Goal: Obtain resource: Download file/media

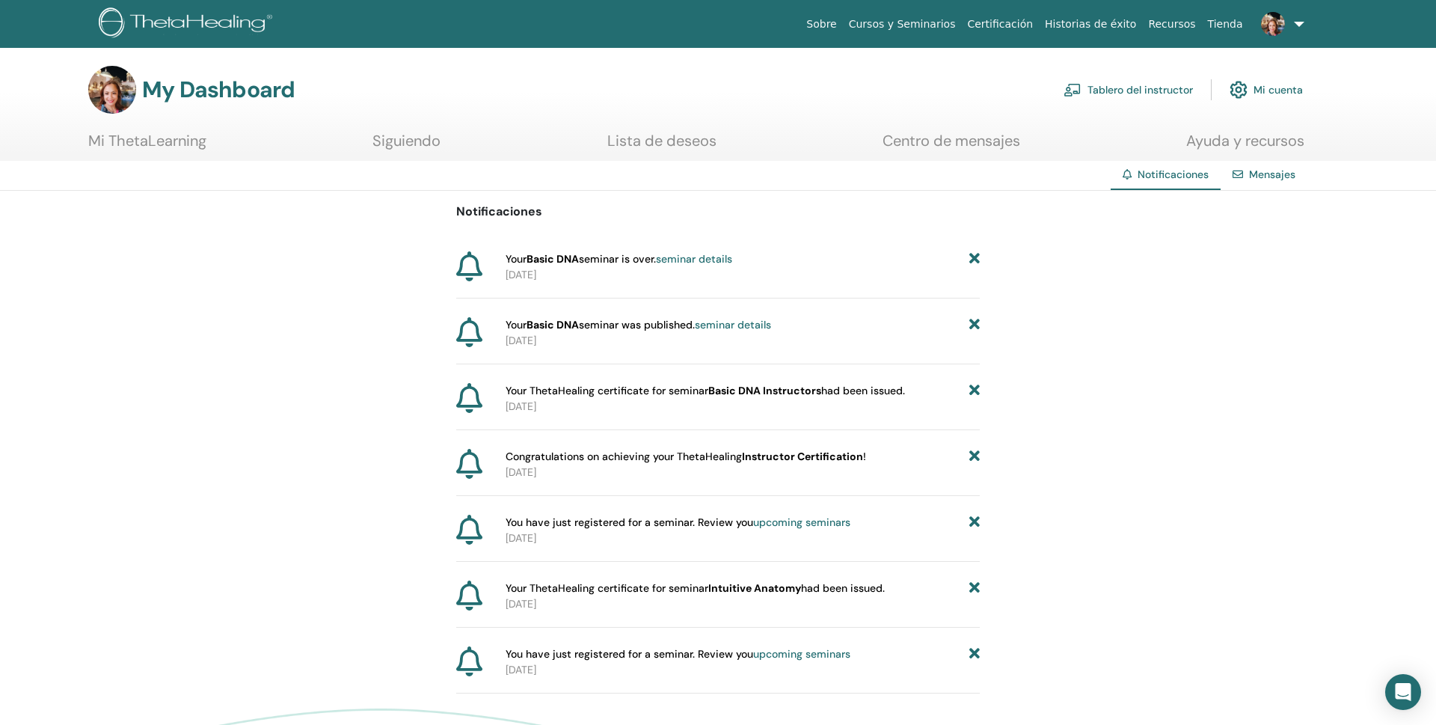
click at [1087, 87] on link "Tablero del instructor" at bounding box center [1128, 89] width 129 height 33
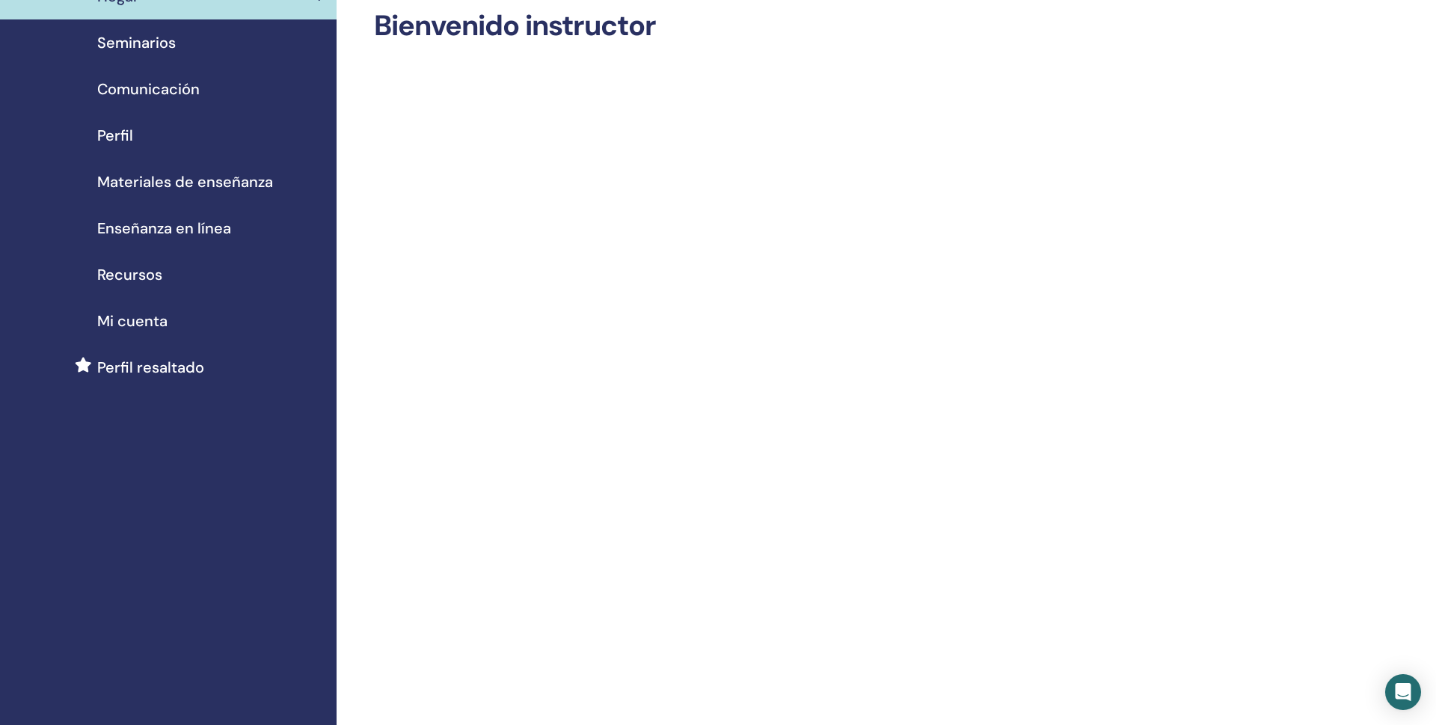
scroll to position [78, 0]
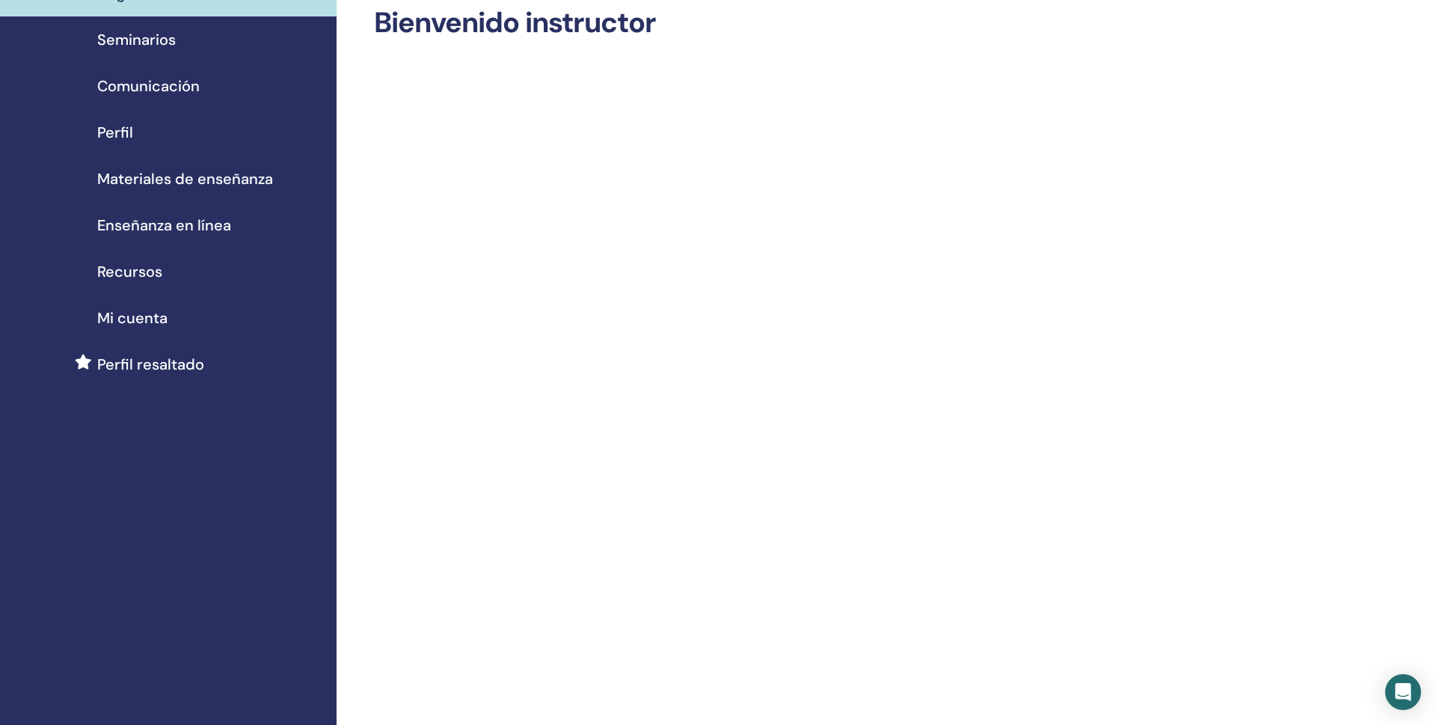
click at [122, 130] on span "Perfil" at bounding box center [115, 132] width 36 height 22
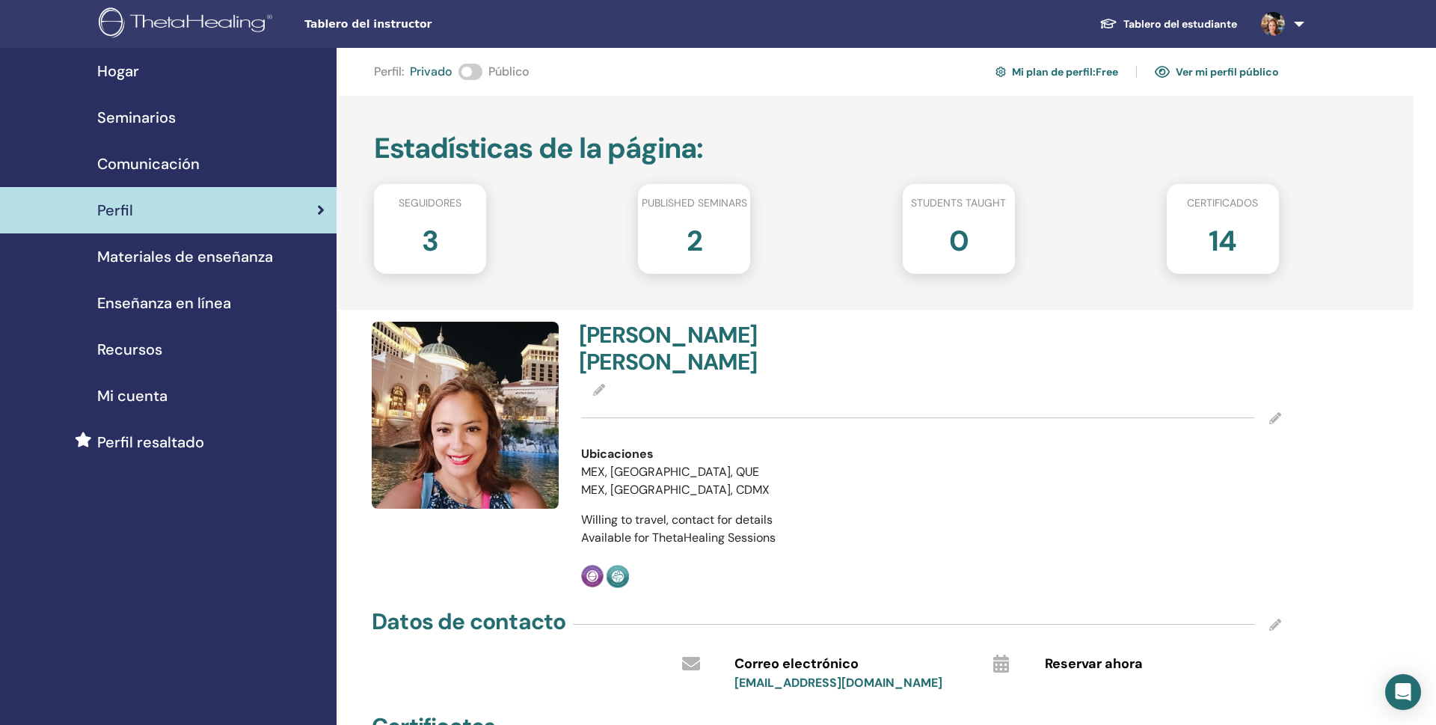
click at [158, 256] on span "Materiales de enseñanza" at bounding box center [185, 256] width 176 height 22
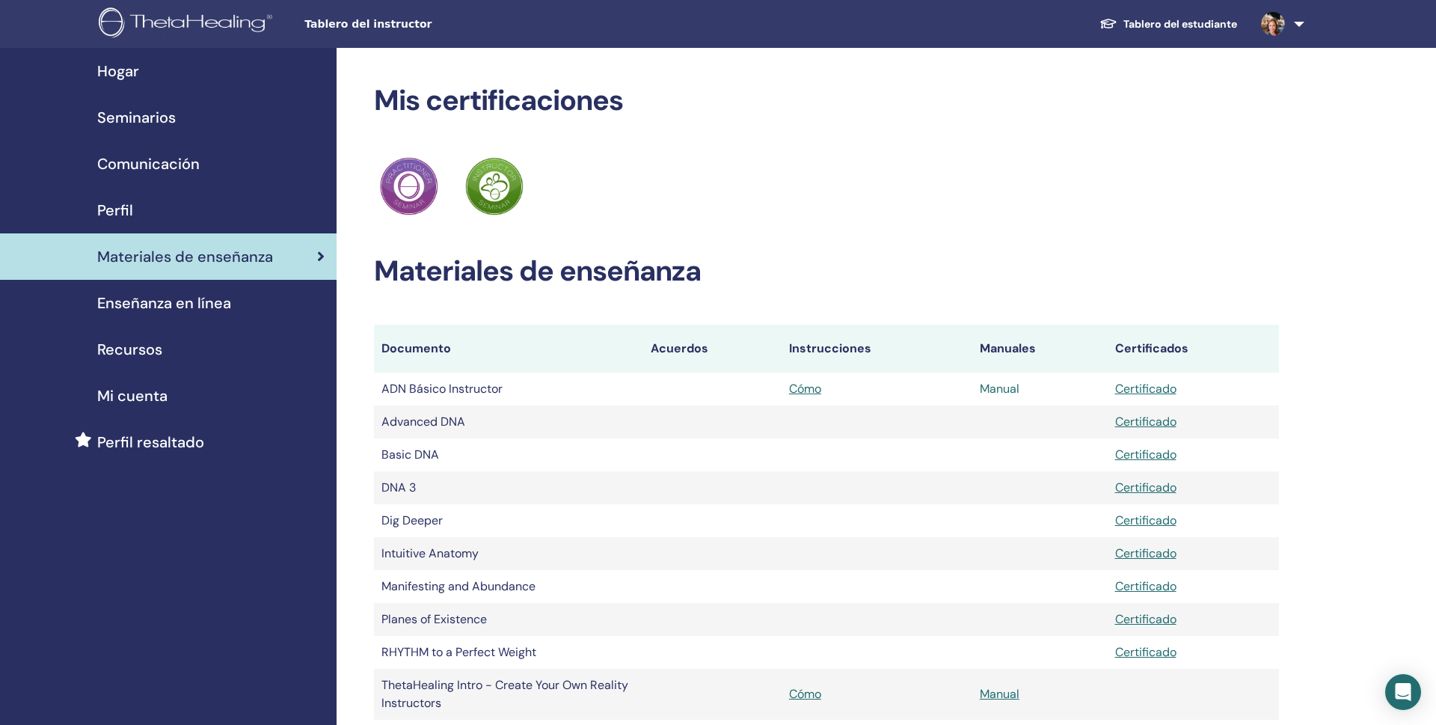
click at [990, 388] on link "Manual" at bounding box center [1000, 389] width 40 height 16
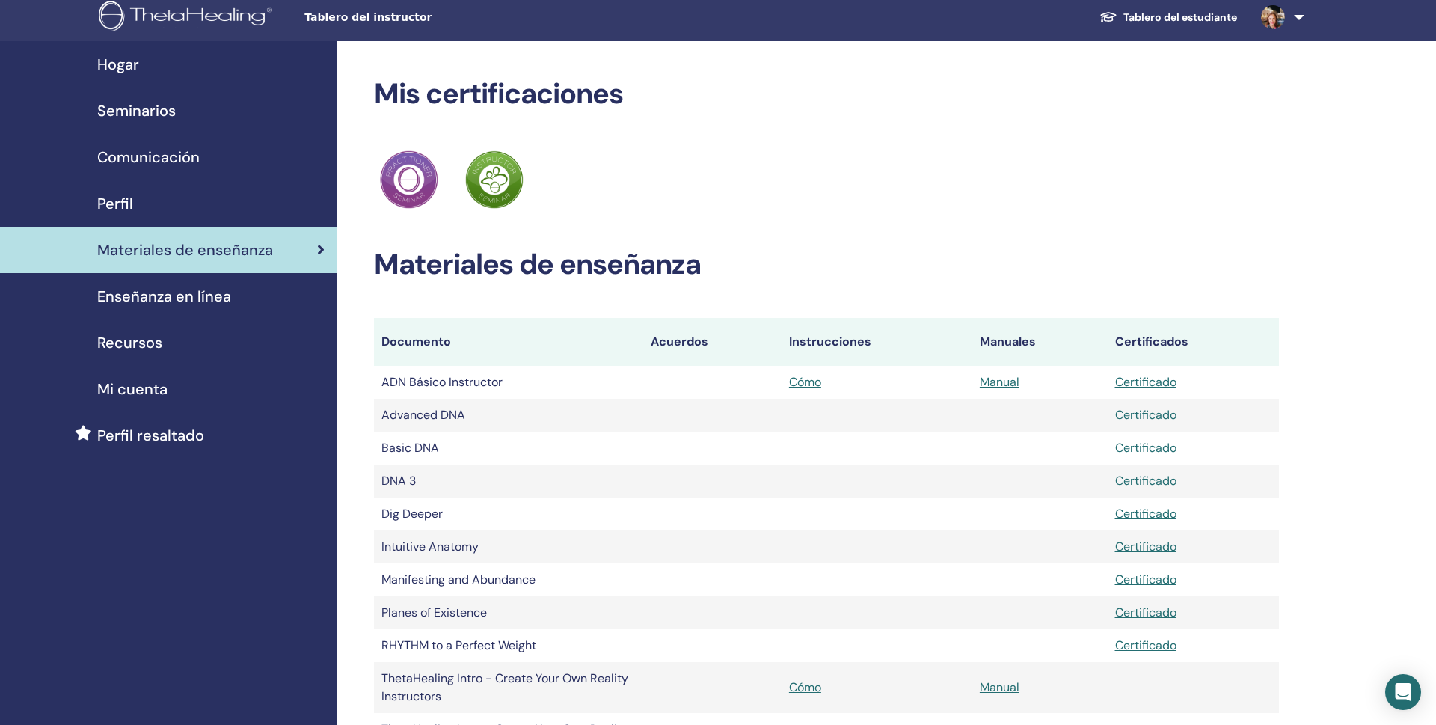
scroll to position [7, 0]
click at [983, 383] on link "Manual" at bounding box center [1000, 382] width 40 height 16
